Goal: Task Accomplishment & Management: Use online tool/utility

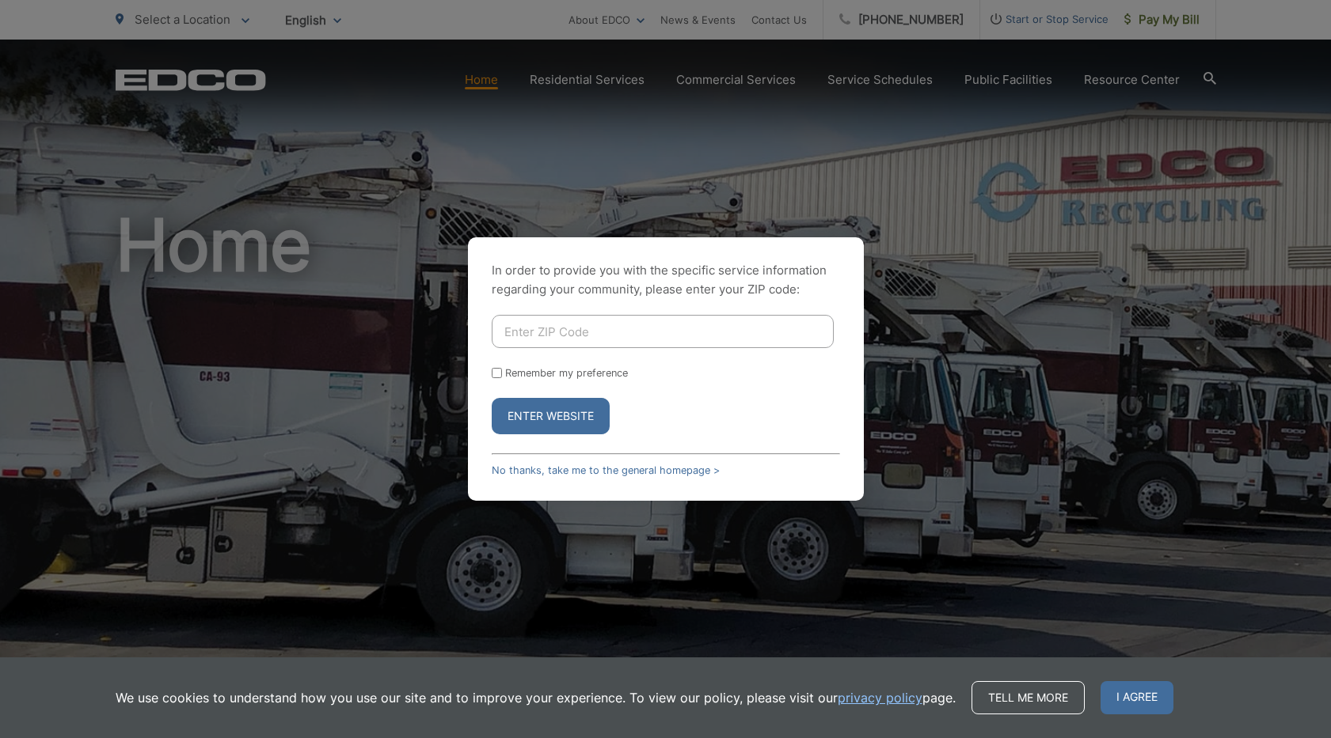
click at [639, 332] on input "Enter ZIP Code" at bounding box center [663, 331] width 342 height 33
type input "92028"
click at [496, 371] on input "Remember my preference" at bounding box center [497, 373] width 10 height 10
checkbox input "true"
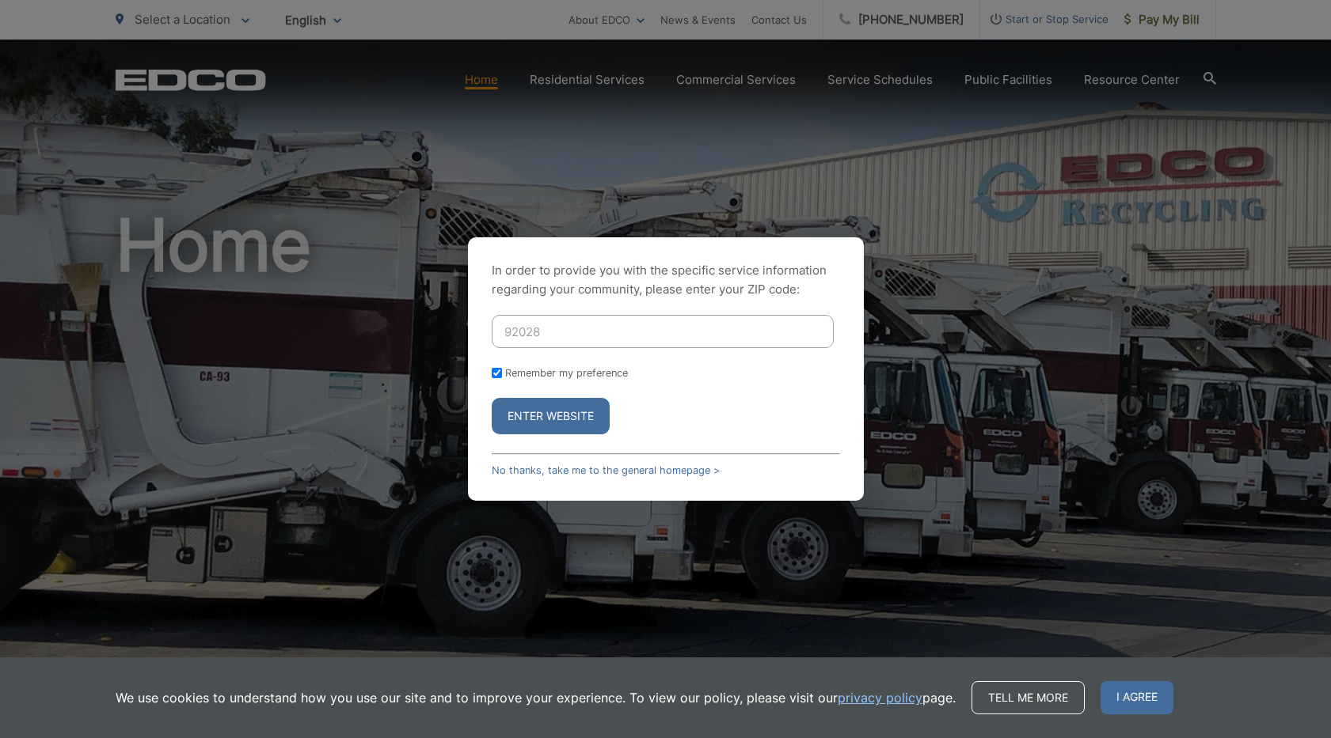
click at [533, 416] on button "Enter Website" at bounding box center [551, 416] width 118 height 36
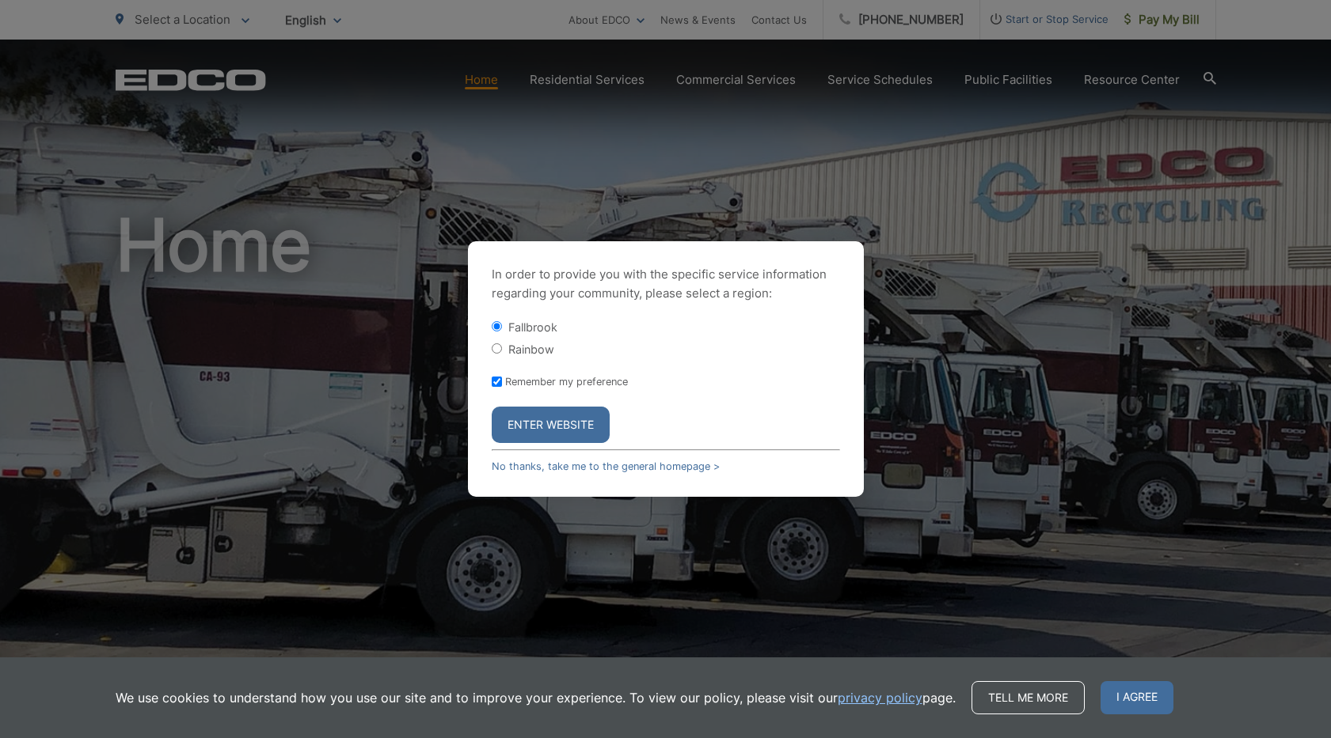
click at [539, 419] on button "Enter Website" at bounding box center [551, 425] width 118 height 36
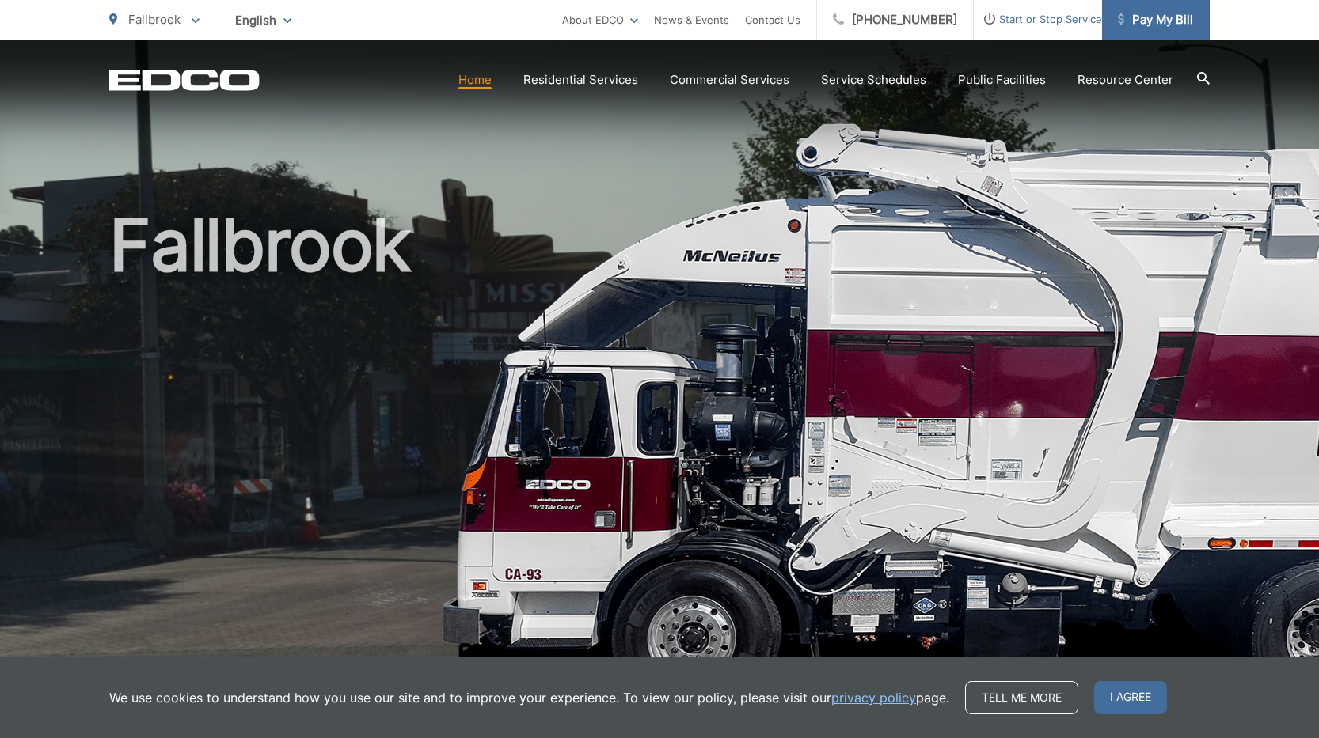
click at [1164, 17] on span "Pay My Bill" at bounding box center [1155, 19] width 75 height 19
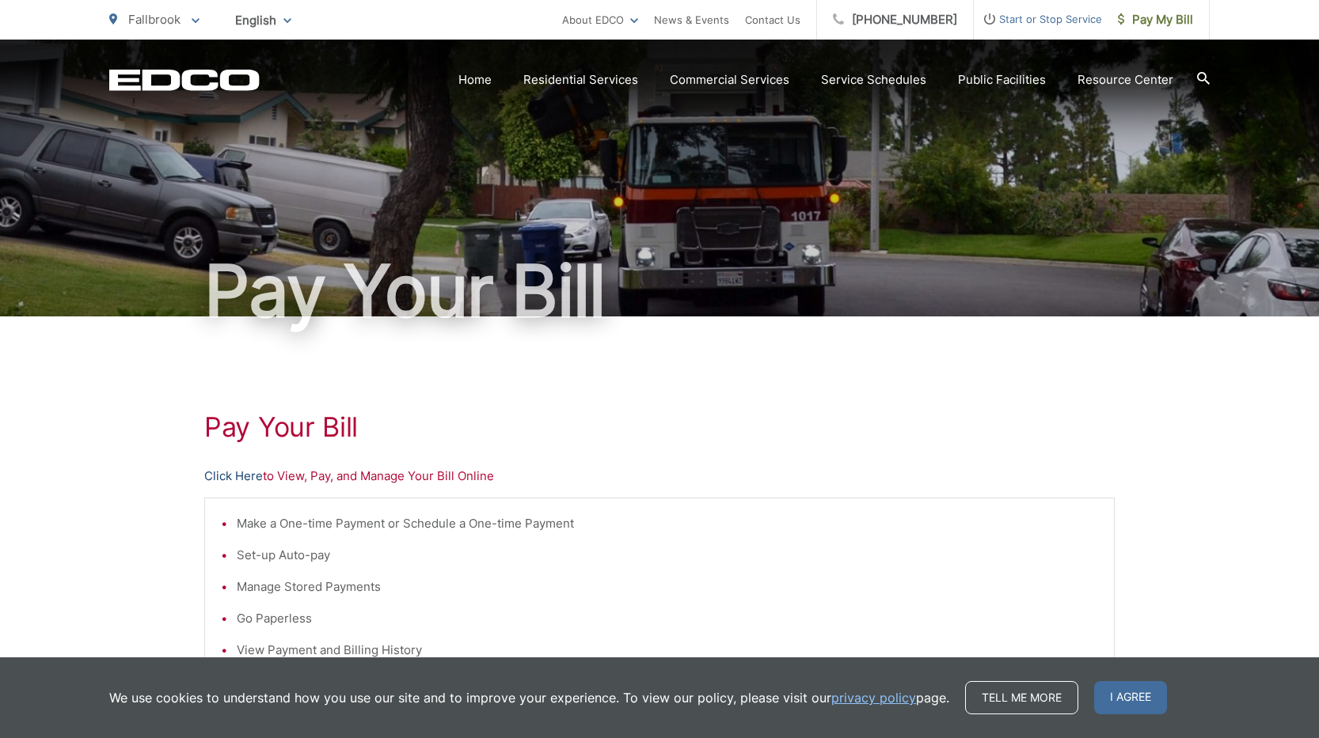
click at [248, 475] on link "Click Here" at bounding box center [233, 476] width 59 height 19
